Goal: Check status: Check status

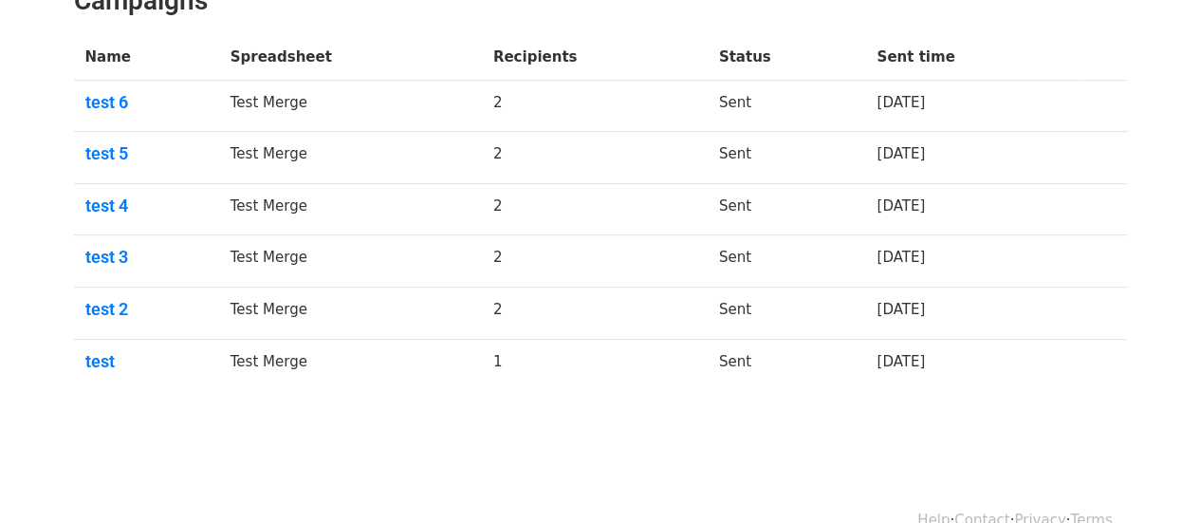
scroll to position [380, 0]
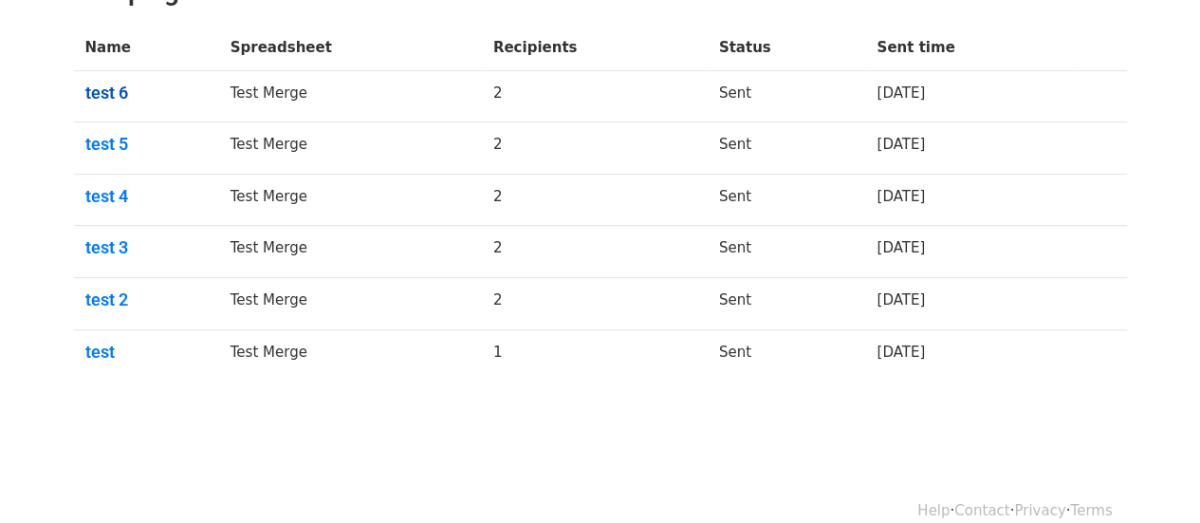
click at [110, 95] on link "test 6" at bounding box center [146, 93] width 122 height 21
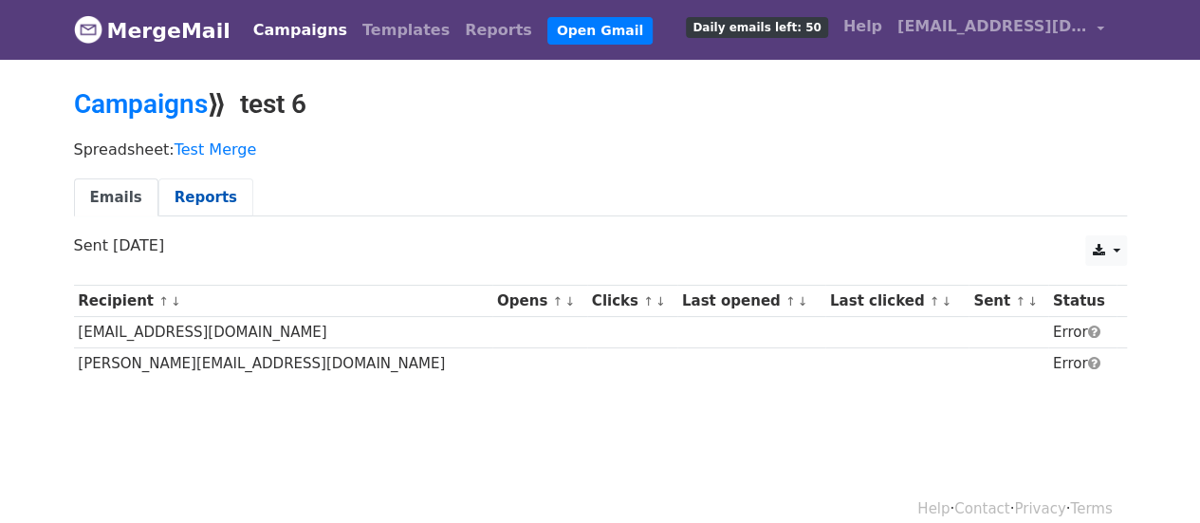
click at [183, 193] on link "Reports" at bounding box center [205, 197] width 95 height 39
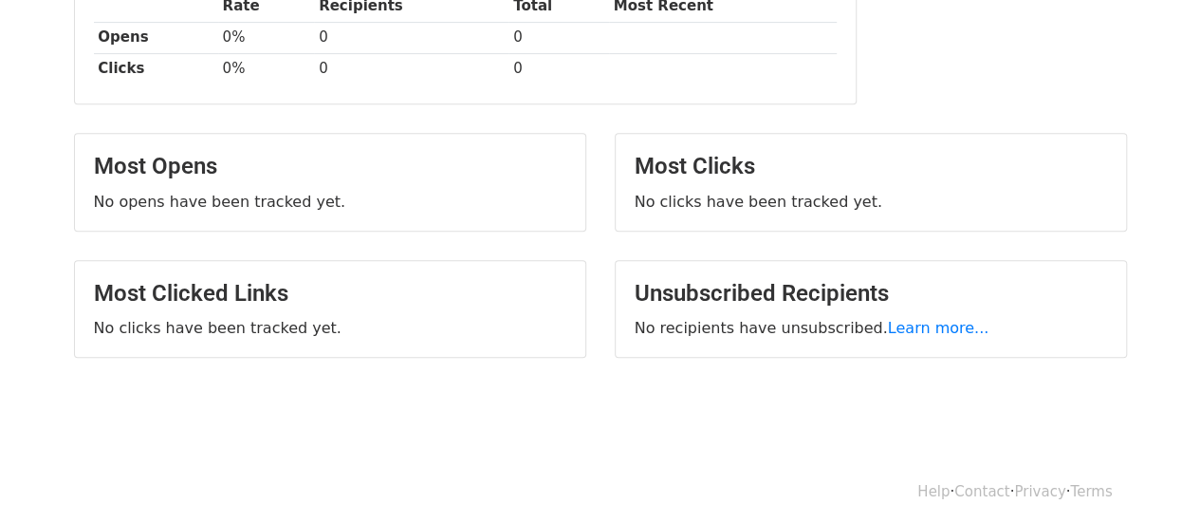
scroll to position [355, 0]
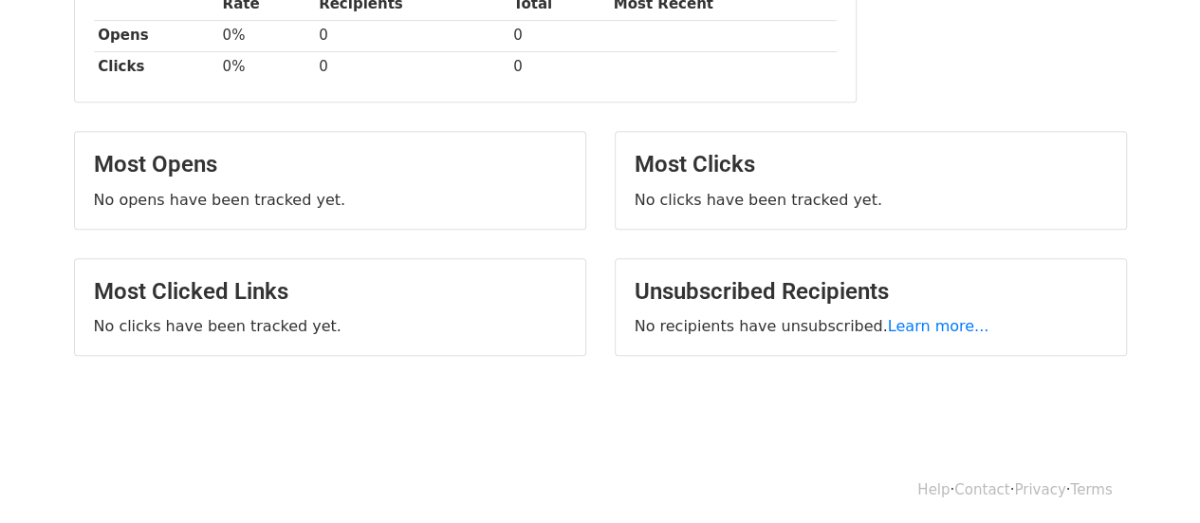
click at [482, 407] on body "MergeMail Campaigns Templates Reports Open Gmail Daily emails left: 50 Help [EM…" at bounding box center [600, 47] width 1200 height 805
